Goal: Transaction & Acquisition: Obtain resource

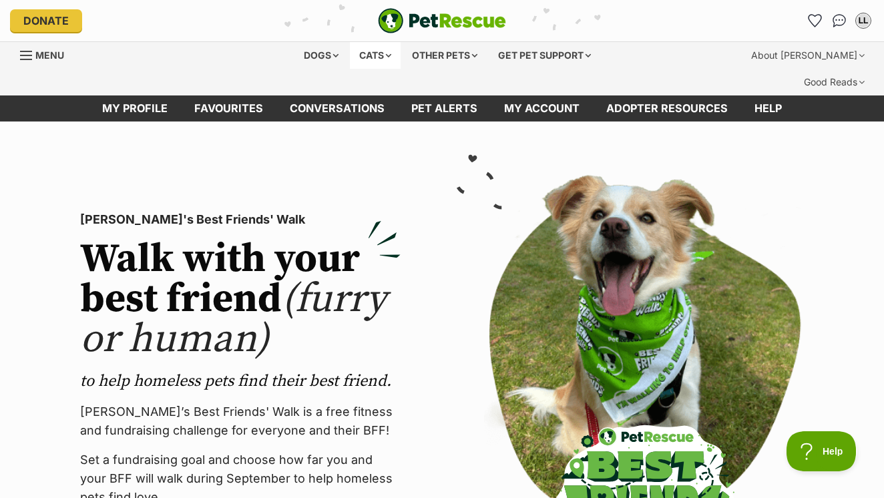
click at [365, 55] on div "Cats" at bounding box center [375, 55] width 51 height 27
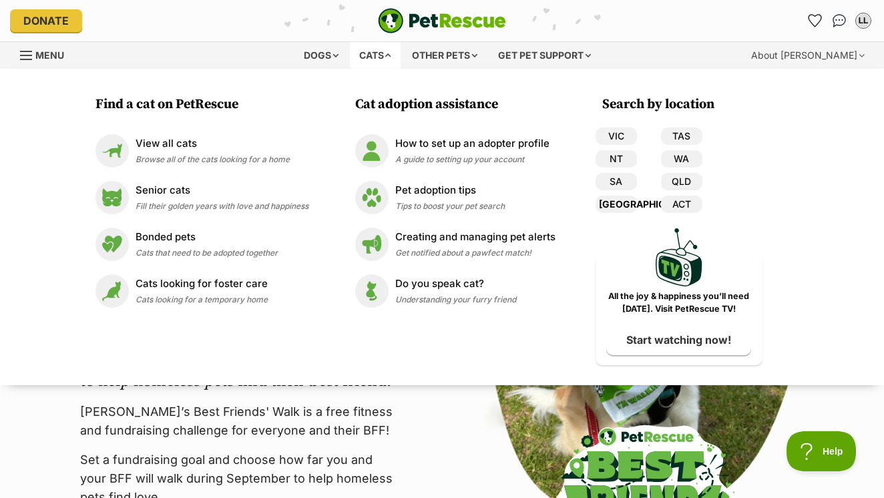
click at [627, 203] on link "[GEOGRAPHIC_DATA]" at bounding box center [616, 204] width 41 height 17
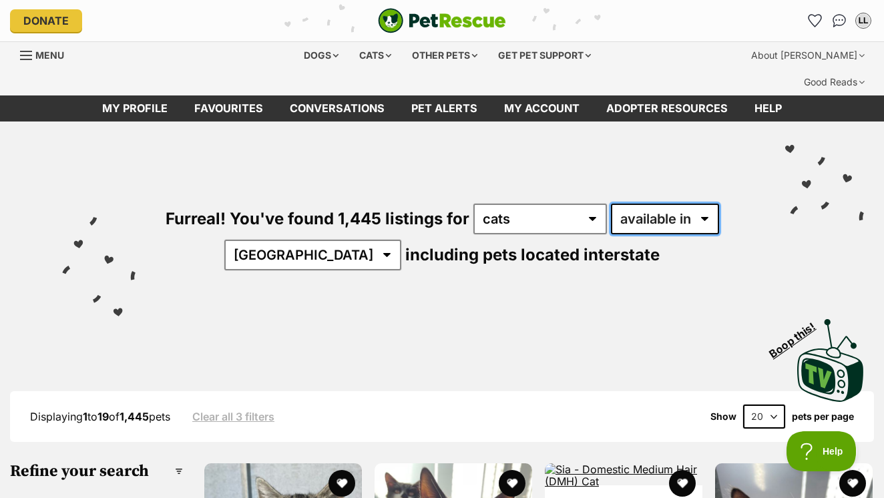
select select "disabled"
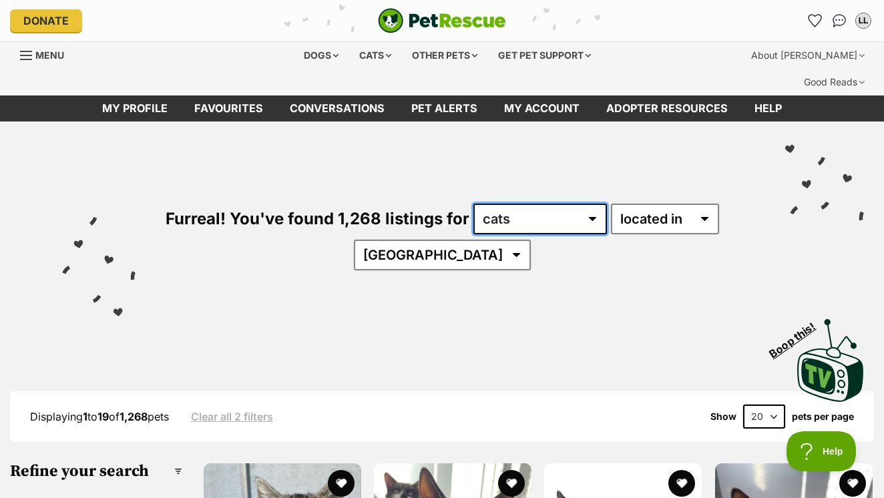
click at [580, 204] on select "any type of pet cats dogs other pets" at bounding box center [541, 219] width 134 height 31
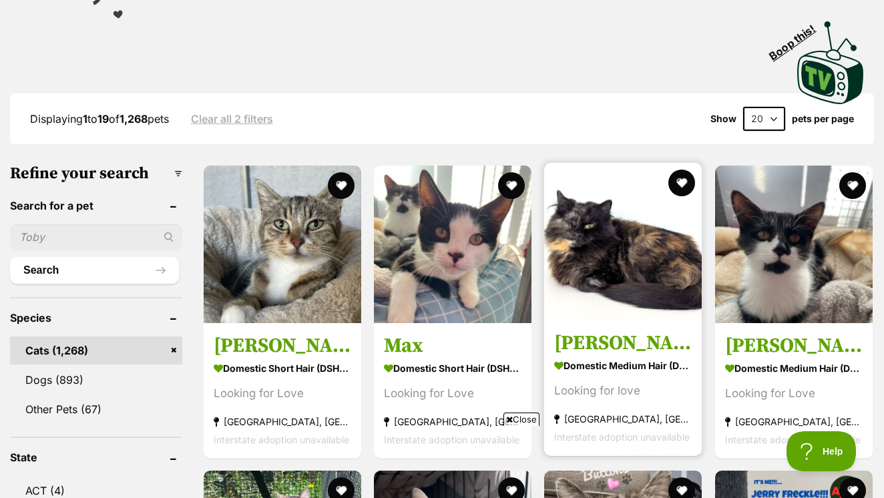
scroll to position [301, 0]
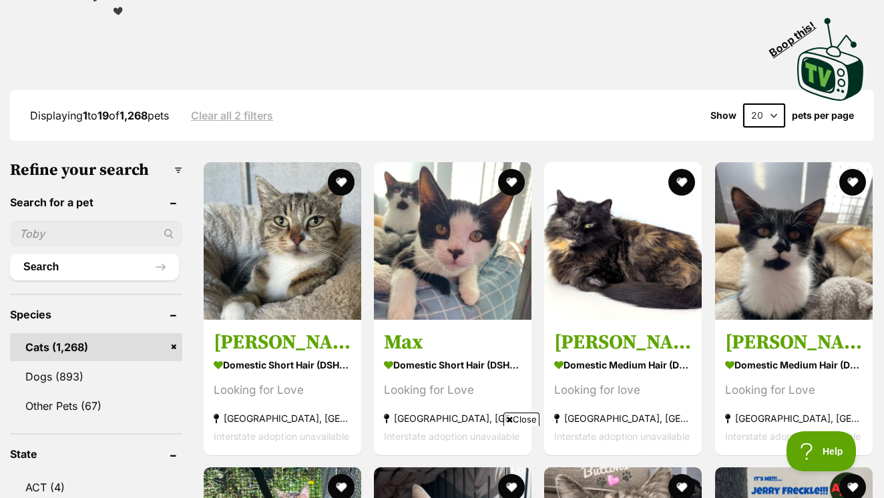
click at [139, 161] on h3 "Refine your search" at bounding box center [96, 170] width 172 height 19
click at [140, 161] on h3 "Refine your search" at bounding box center [96, 170] width 172 height 19
click at [133, 196] on header "Search for a pet" at bounding box center [96, 202] width 172 height 12
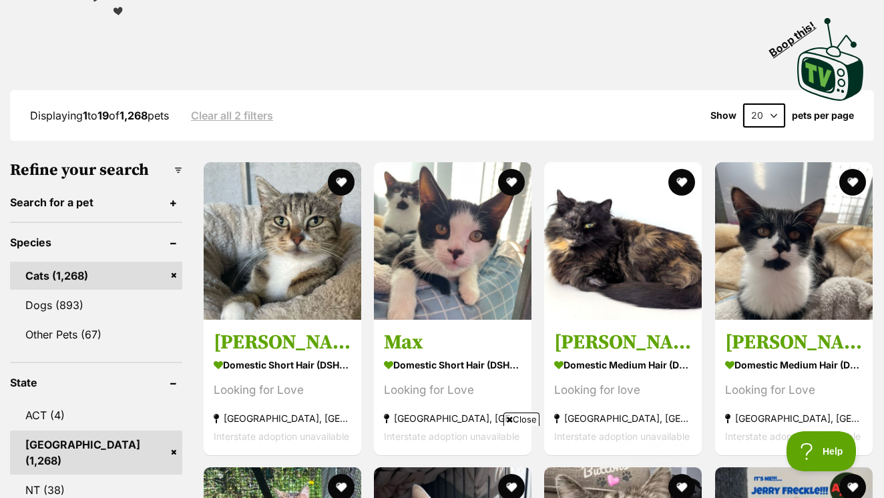
click at [133, 196] on header "Search for a pet" at bounding box center [96, 202] width 172 height 12
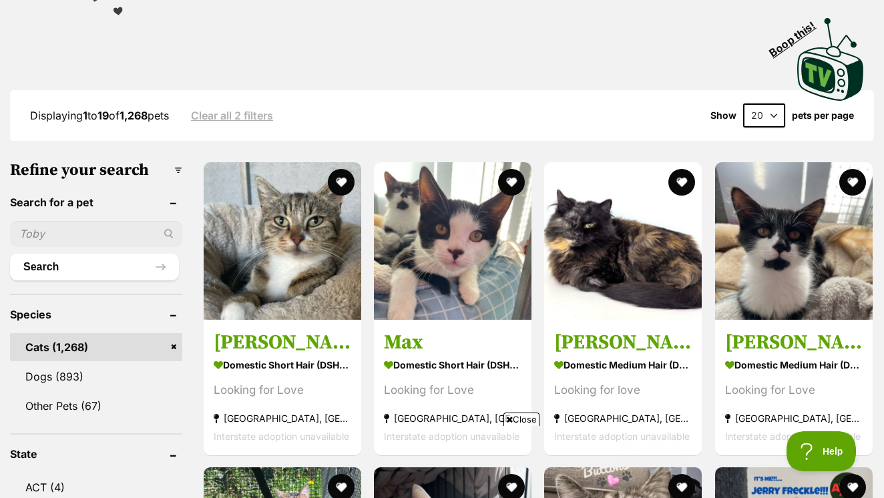
click at [140, 161] on h3 "Refine your search" at bounding box center [96, 170] width 172 height 19
click at [141, 161] on h3 "Refine your search" at bounding box center [96, 170] width 172 height 19
click at [234, 110] on link "Clear all 2 filters" at bounding box center [232, 116] width 82 height 12
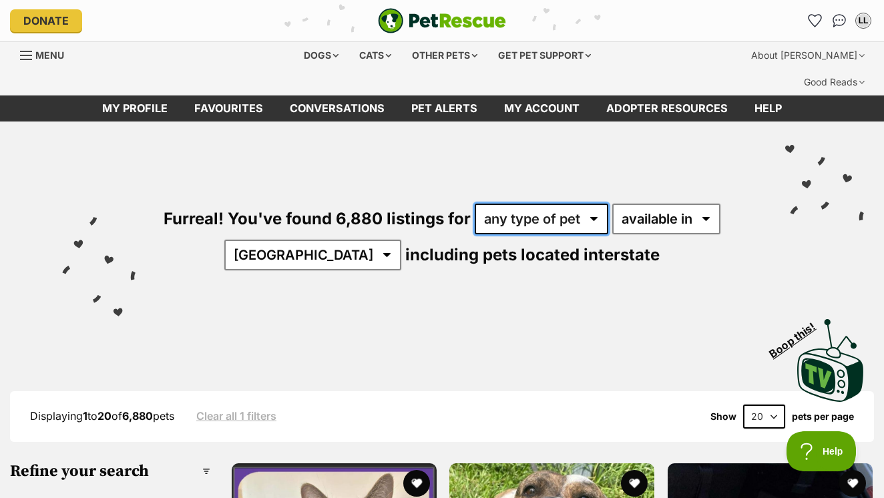
select select "Cats"
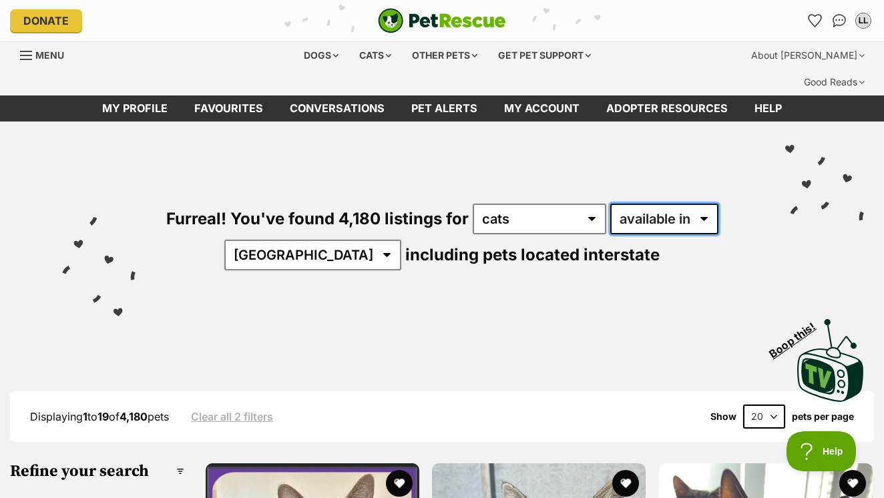
select select "disabled"
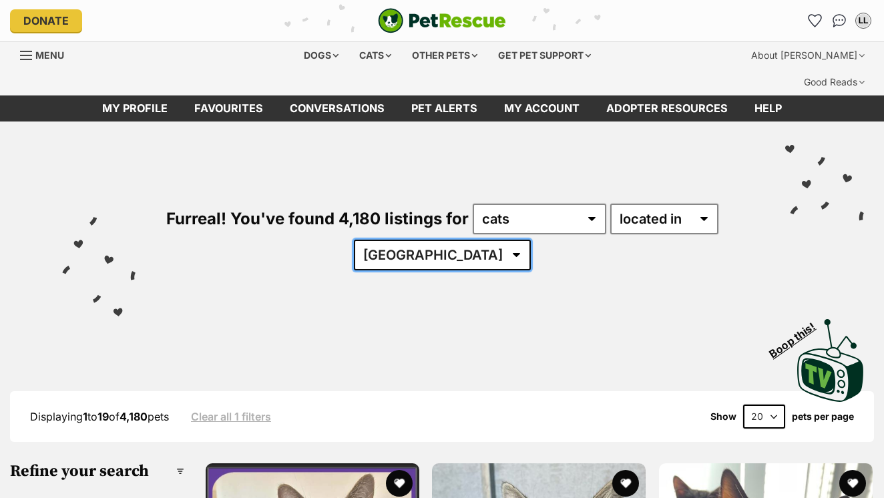
click select "Australia ACT NSW NT QLD SA TAS VIC WA"
select select "[GEOGRAPHIC_DATA]"
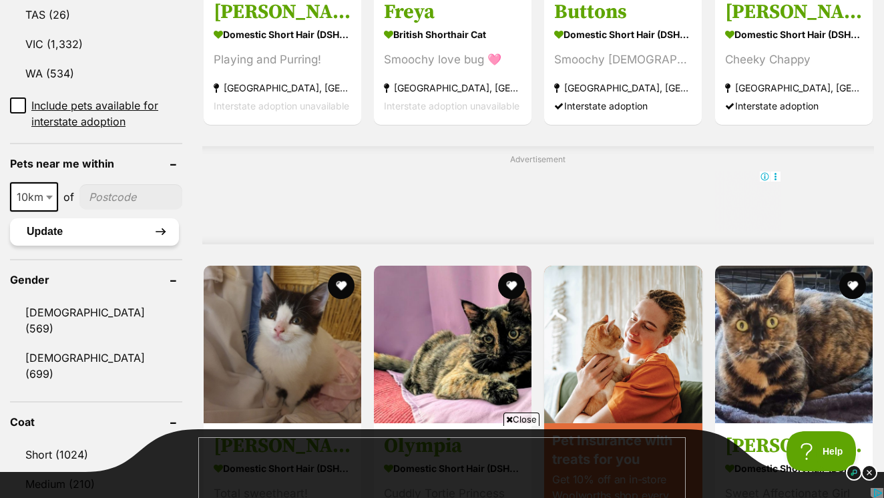
scroll to position [959, 0]
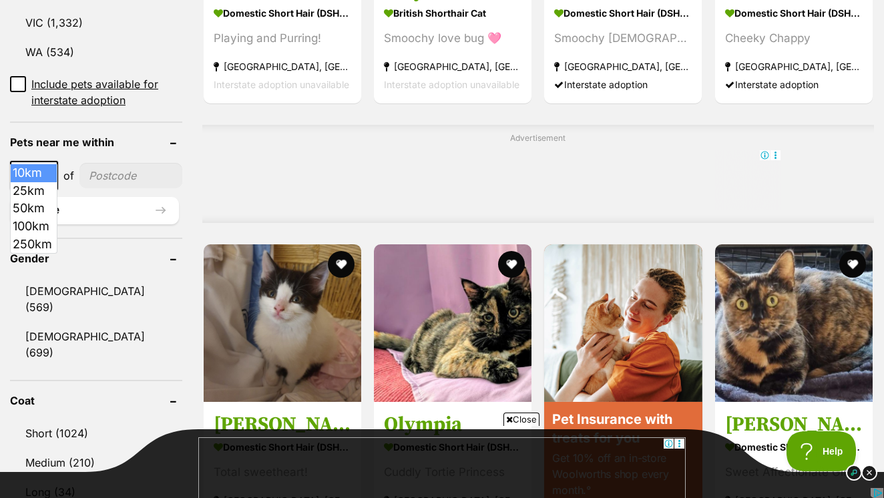
click at [50, 174] on b at bounding box center [49, 176] width 7 height 4
select select "100"
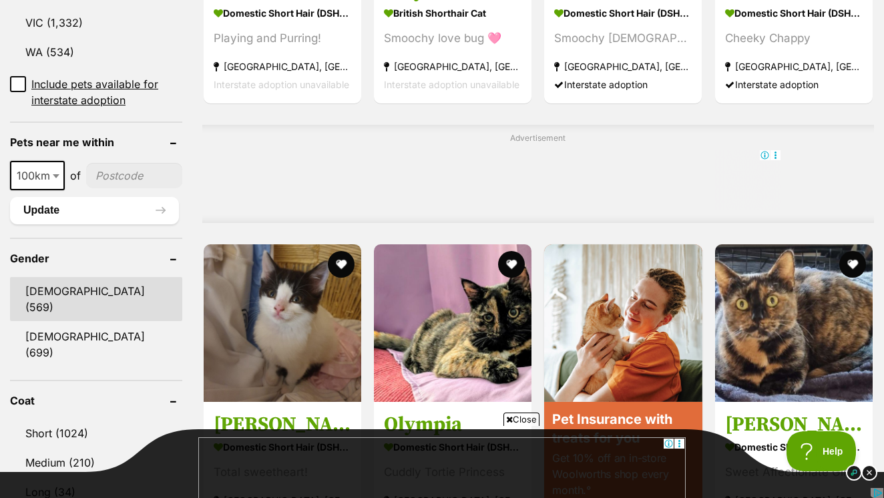
click at [71, 277] on link "Male (569)" at bounding box center [96, 299] width 172 height 44
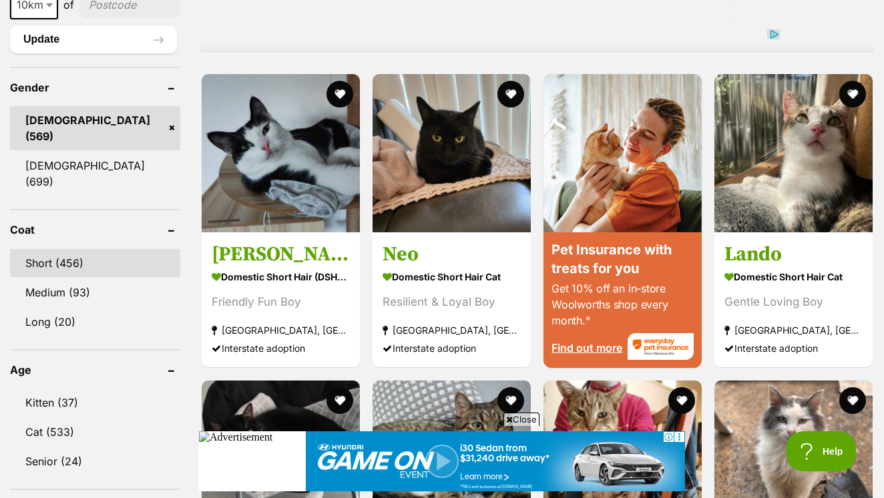
click at [84, 249] on link "Short (456)" at bounding box center [95, 263] width 170 height 28
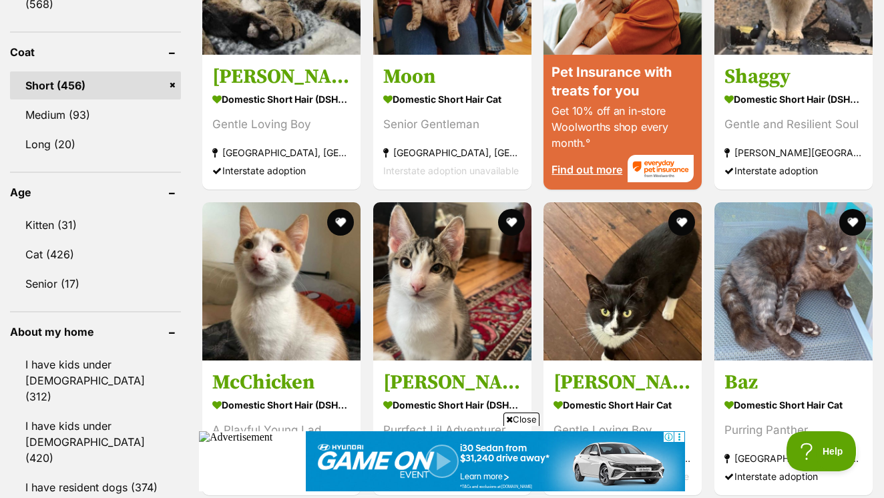
scroll to position [1308, 0]
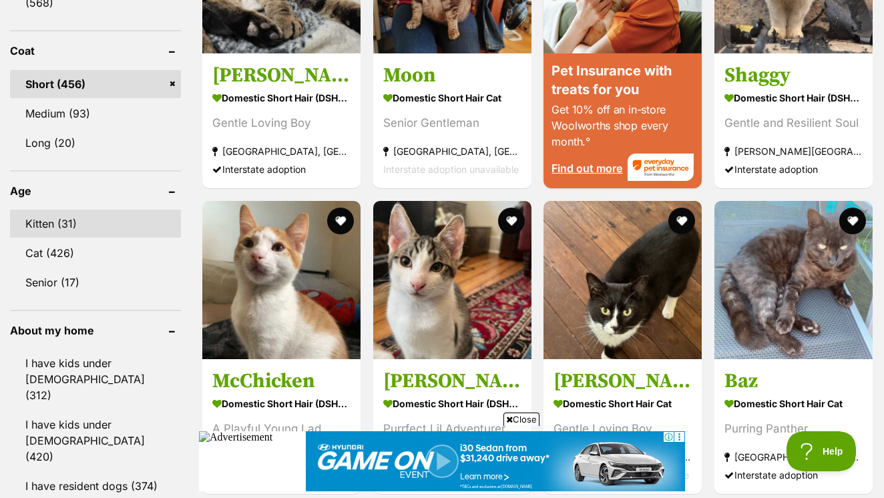
click at [49, 210] on link "Kitten (31)" at bounding box center [95, 224] width 171 height 28
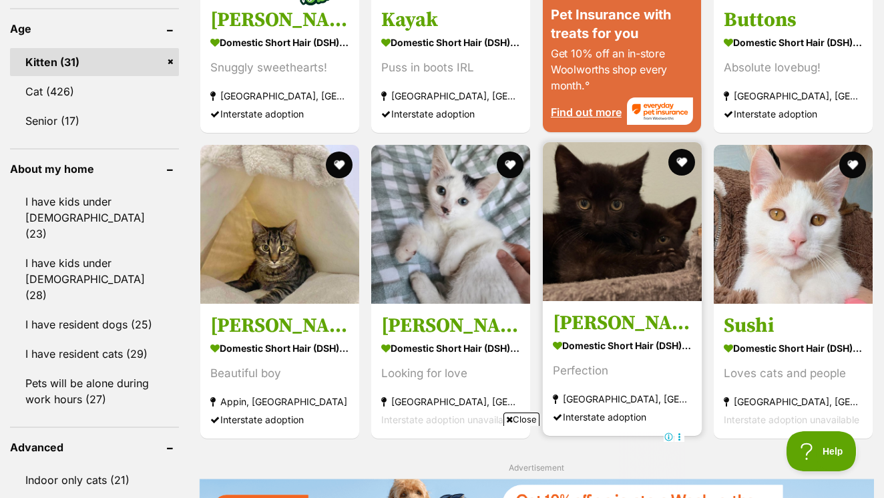
scroll to position [1367, 1]
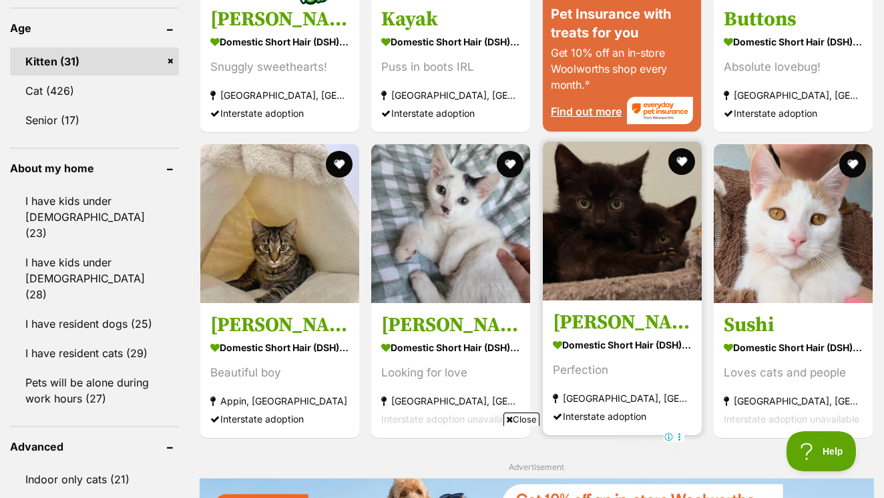
click at [622, 248] on img at bounding box center [622, 221] width 159 height 159
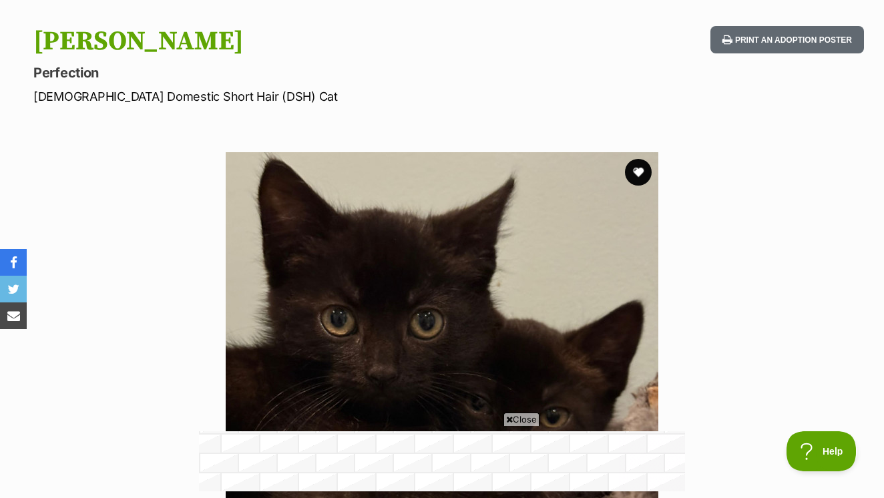
scroll to position [163, 0]
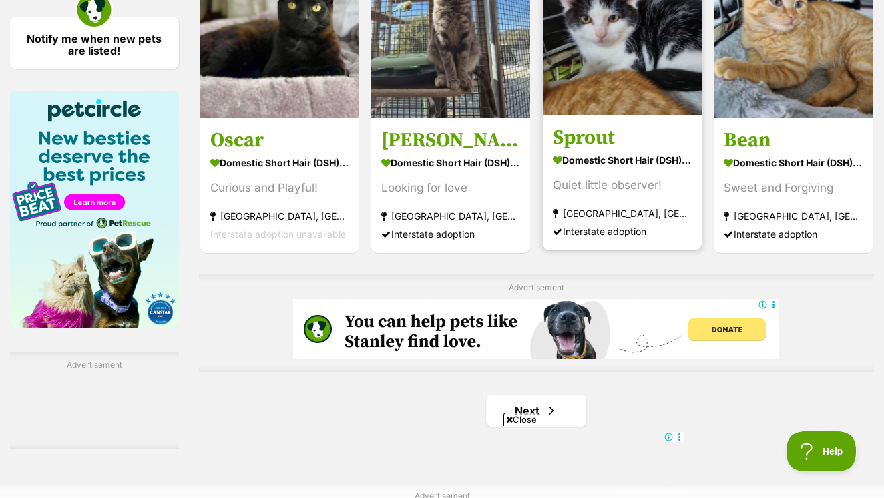
scroll to position [1971, 0]
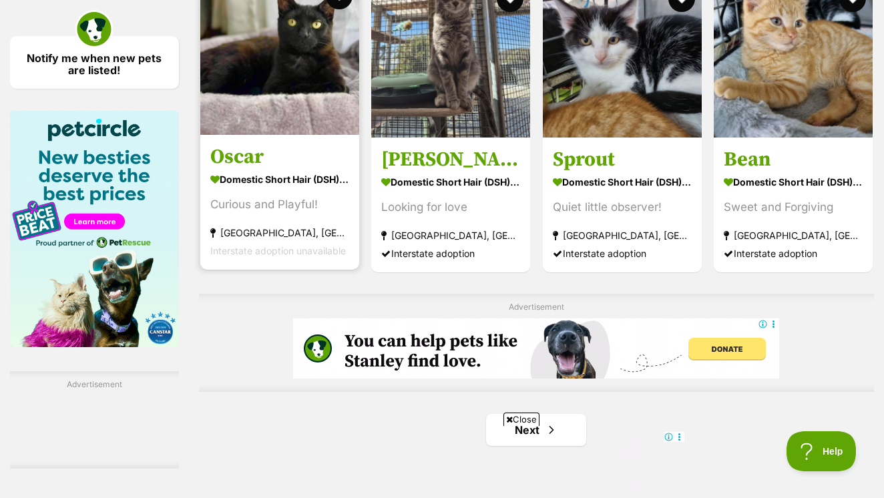
click at [271, 98] on img at bounding box center [279, 55] width 159 height 159
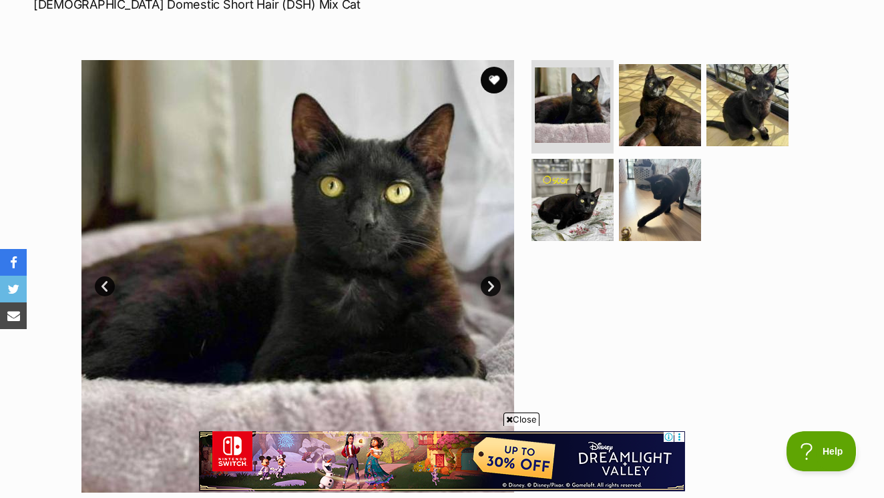
scroll to position [171, 0]
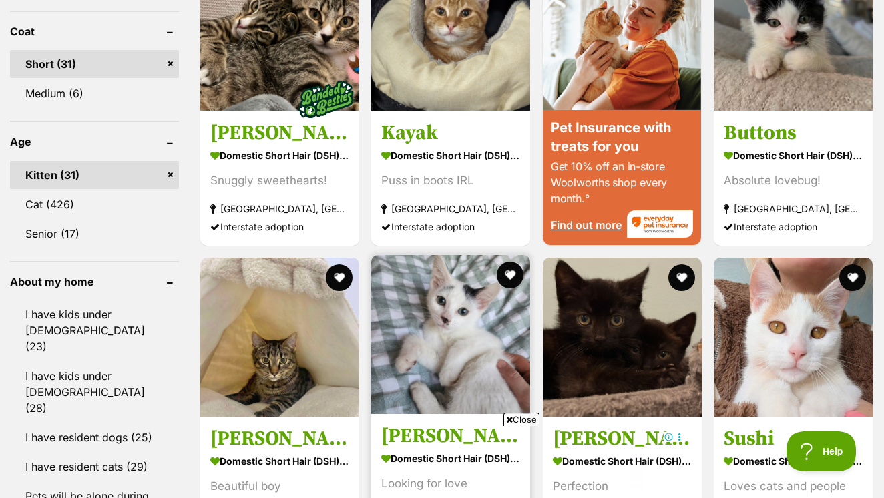
scroll to position [1240, 0]
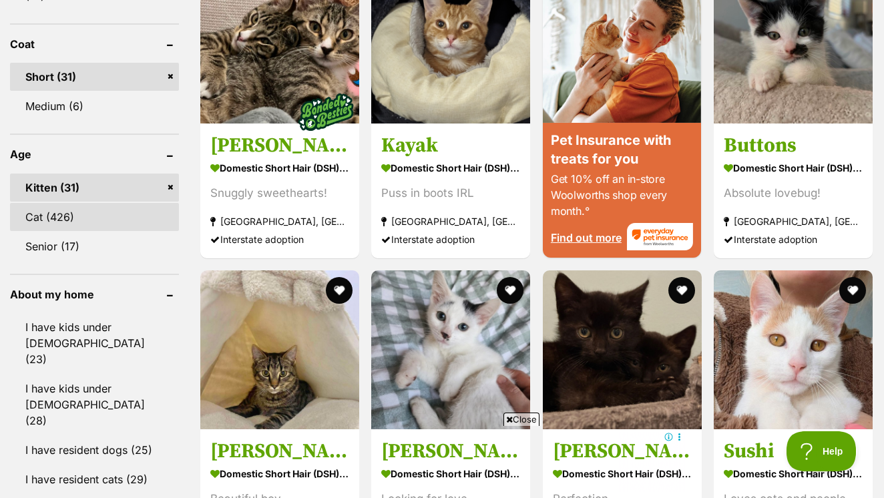
click at [65, 203] on link "Cat (426)" at bounding box center [94, 217] width 169 height 28
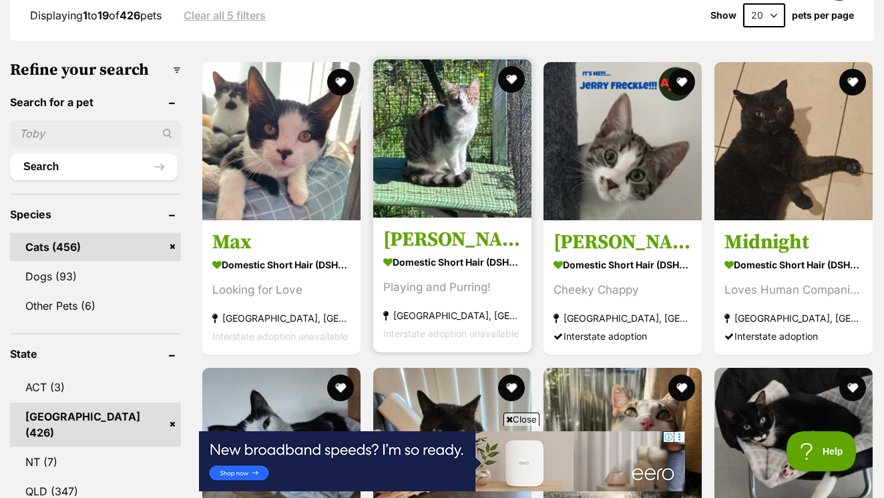
scroll to position [577, 0]
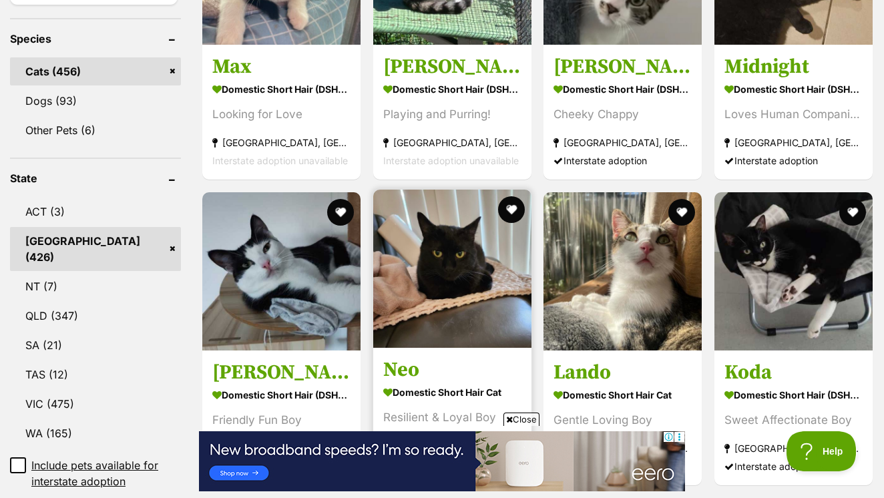
click at [427, 234] on img at bounding box center [452, 269] width 158 height 158
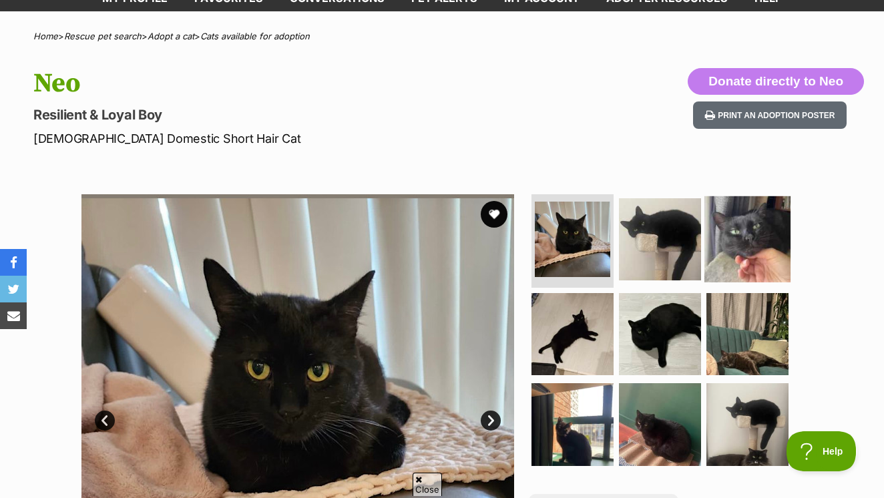
click at [728, 225] on img at bounding box center [748, 239] width 86 height 86
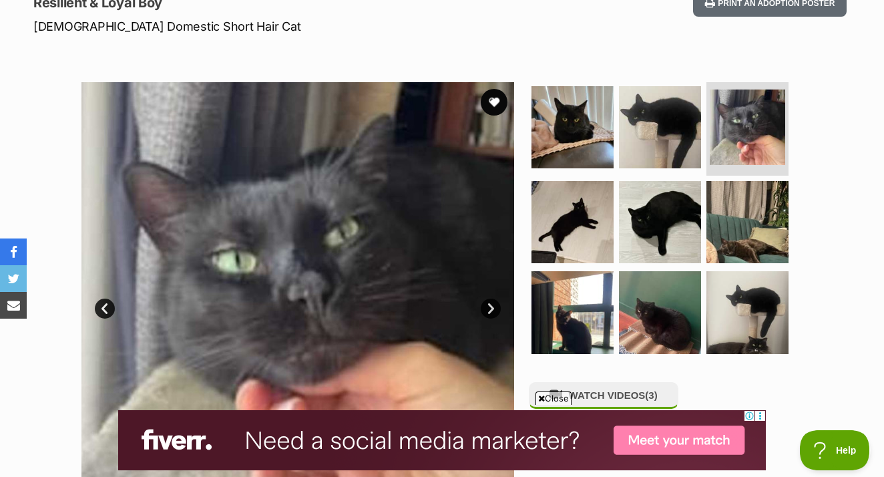
scroll to position [213, 0]
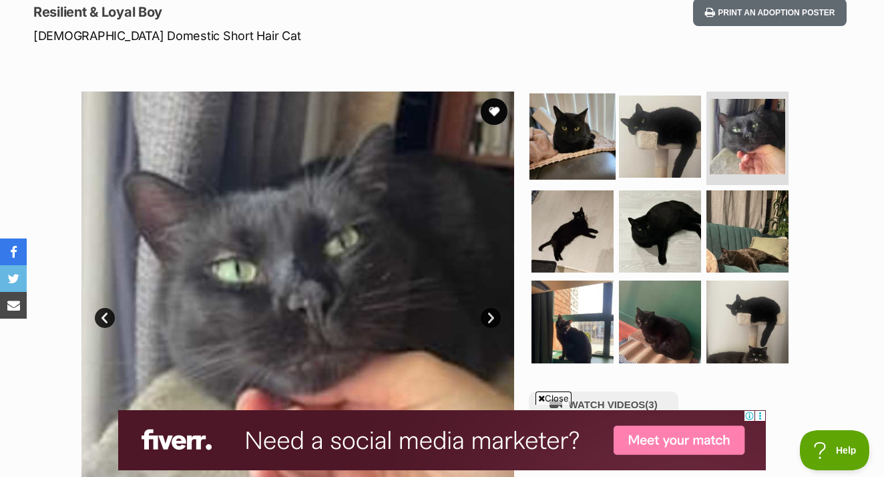
click at [574, 120] on img at bounding box center [573, 137] width 86 height 86
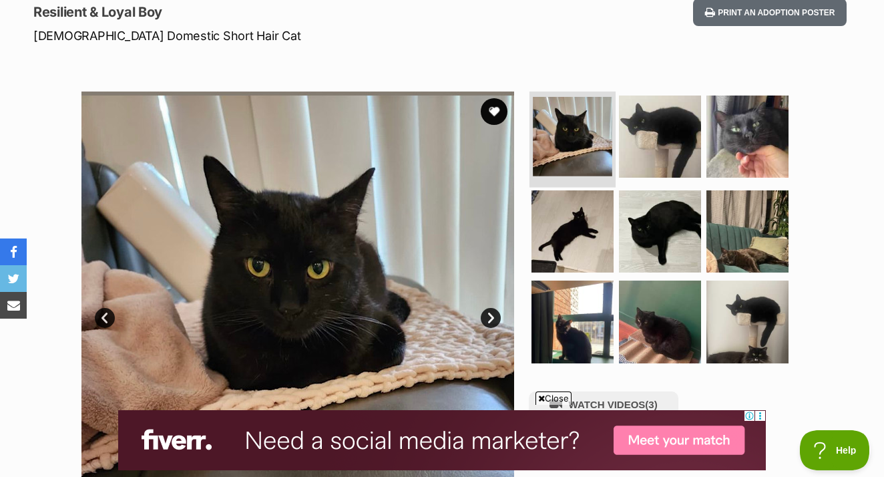
scroll to position [0, 0]
